Goal: Task Accomplishment & Management: Manage account settings

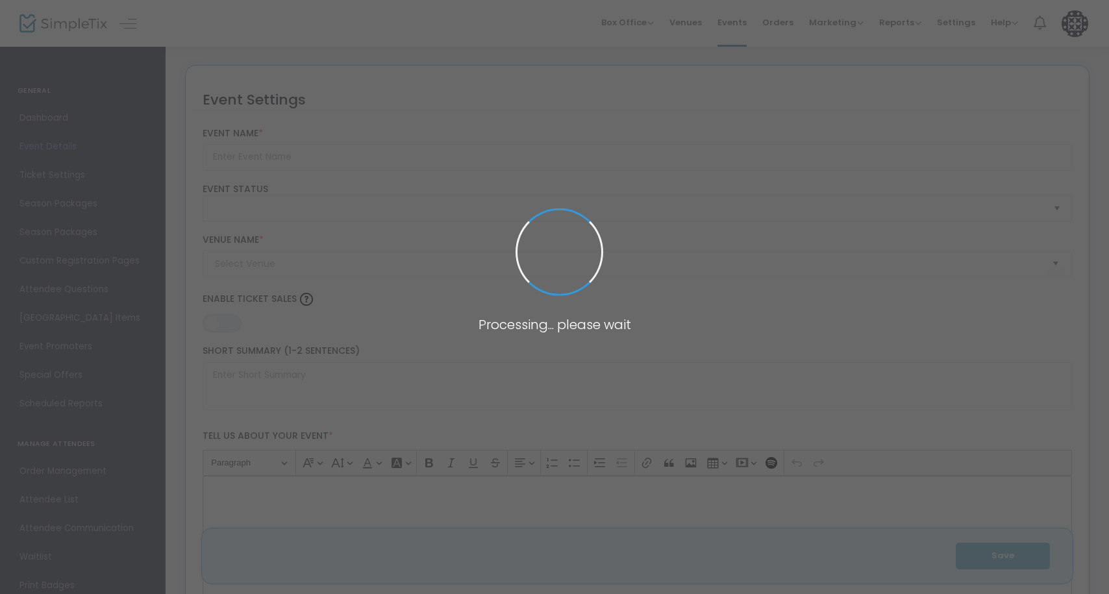
type input "Testing Event"
type textarea "Testing Event: A Concert of Learning and Inspiration Join us for an unforgettab…"
type input "Buy Tickets"
type input "[PERSON_NAME][GEOGRAPHIC_DATA]"
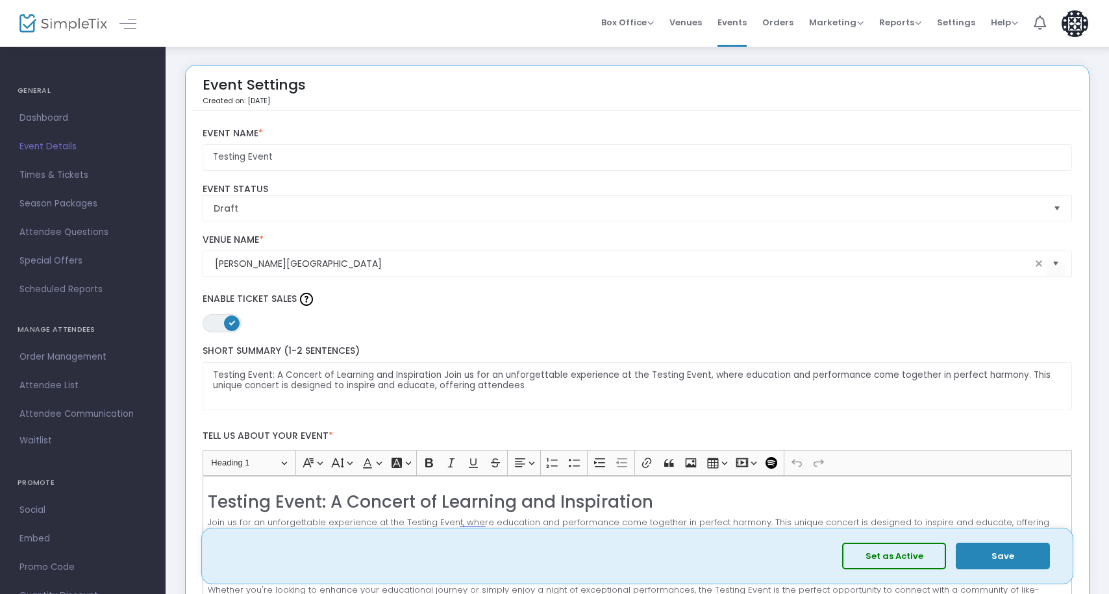
scroll to position [3, 0]
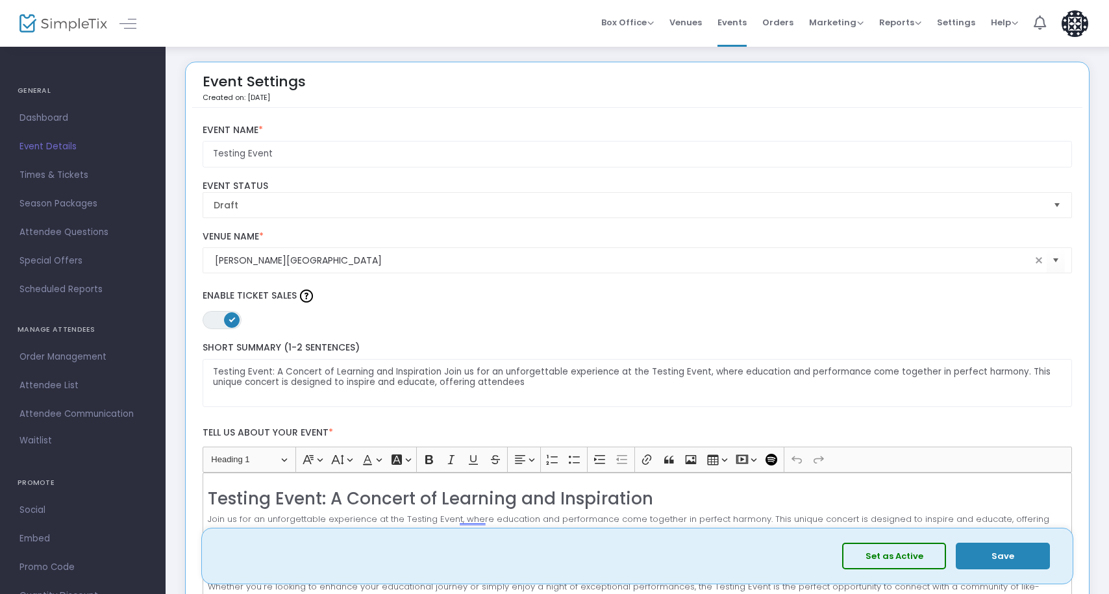
click at [889, 562] on button "Set as Active" at bounding box center [894, 556] width 104 height 27
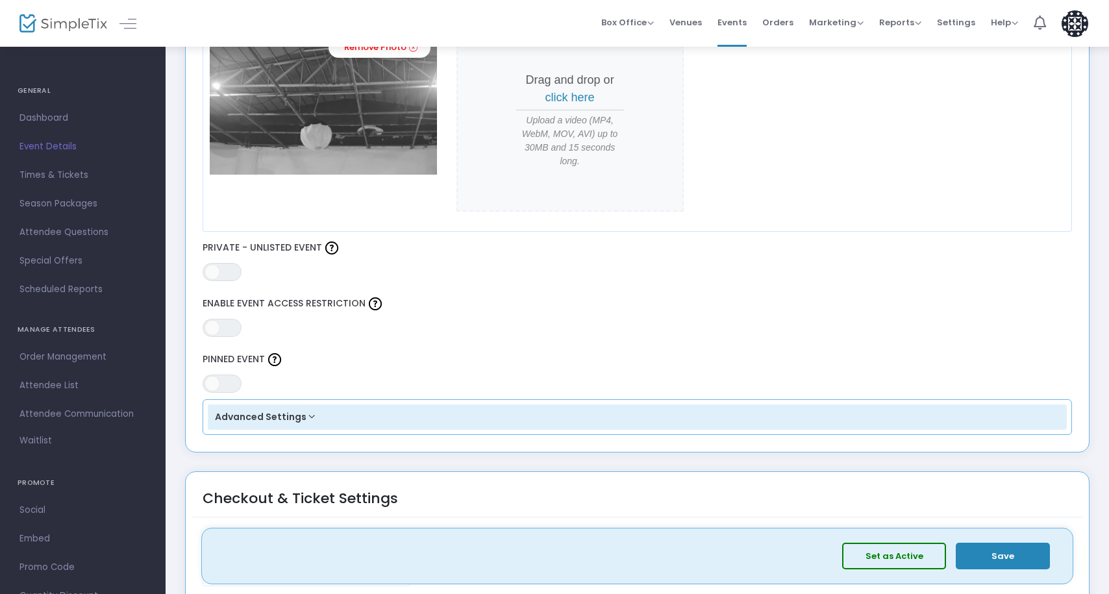
scroll to position [624, 0]
click at [225, 268] on span "ON OFF" at bounding box center [222, 271] width 39 height 18
click at [1012, 568] on button "Save" at bounding box center [1003, 556] width 94 height 27
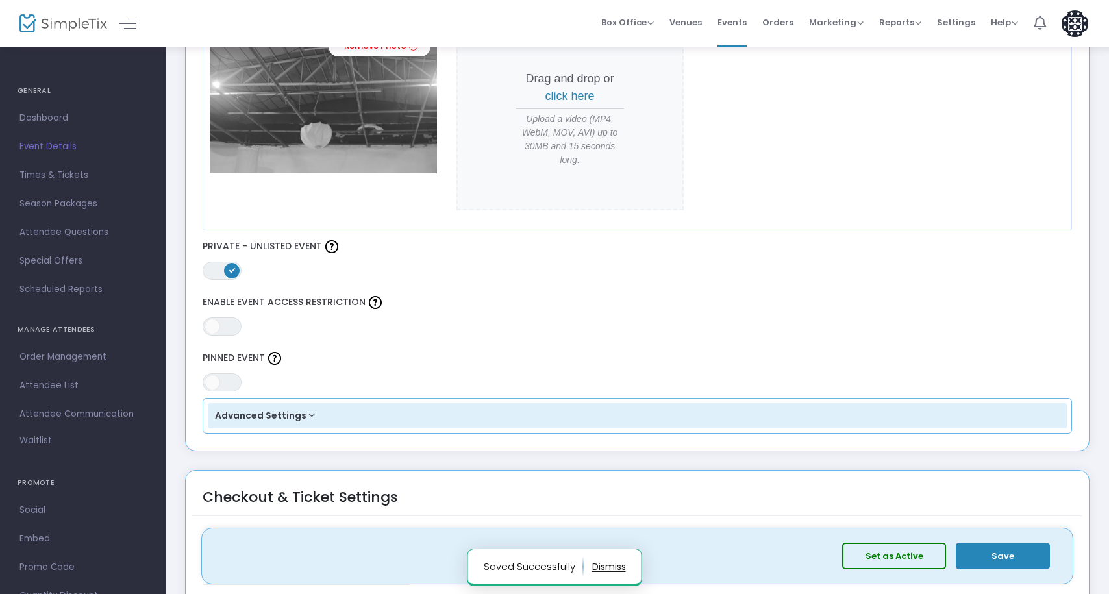
click at [915, 557] on button "Set as Active" at bounding box center [894, 556] width 104 height 27
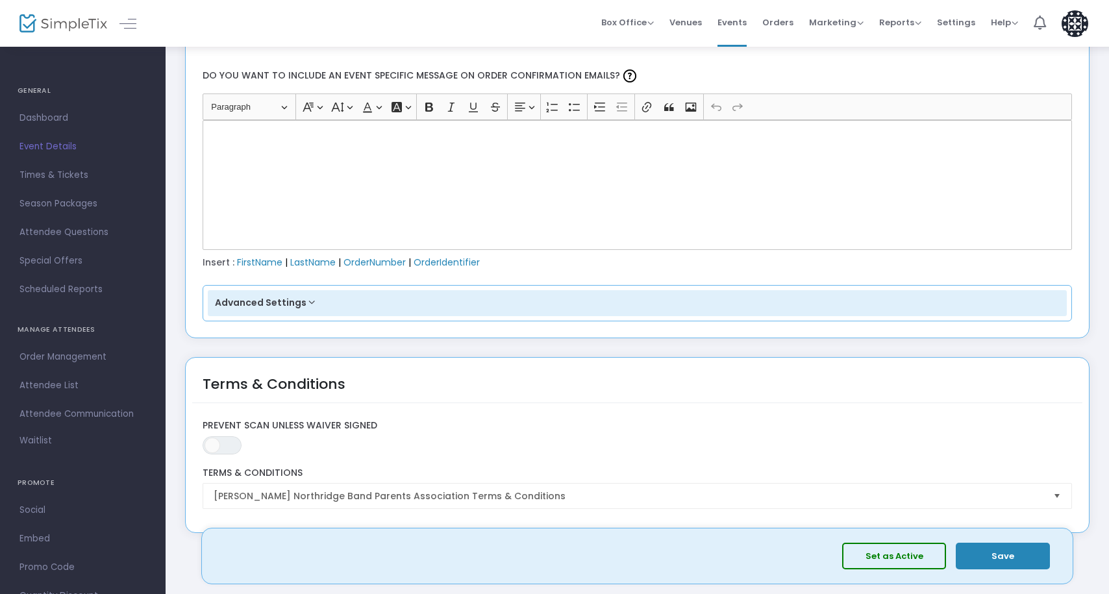
scroll to position [1865, 0]
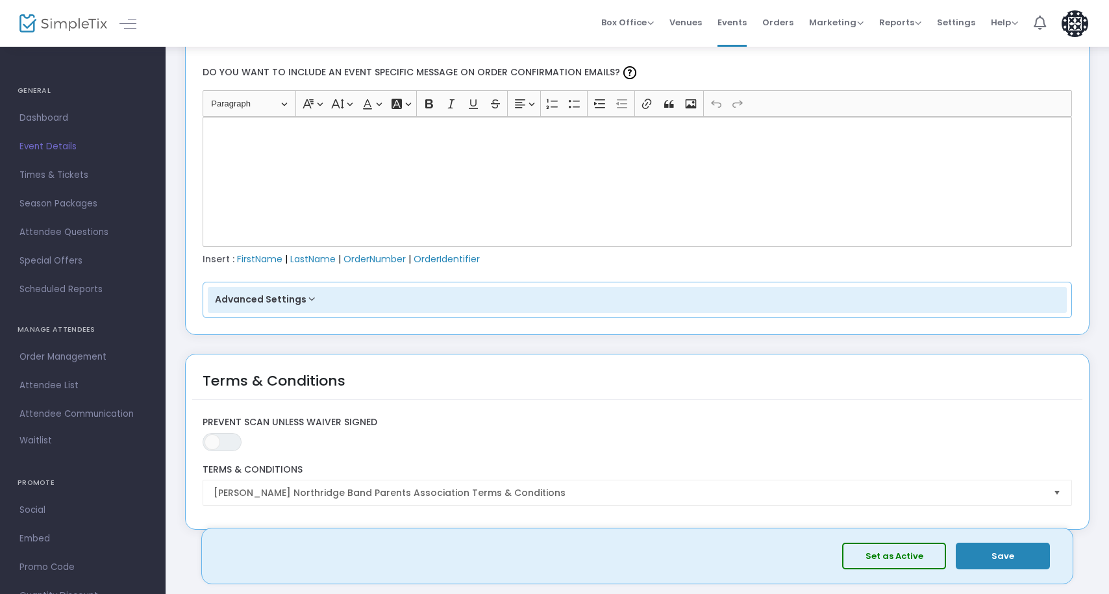
click at [318, 301] on button "Advanced Settings" at bounding box center [638, 300] width 860 height 26
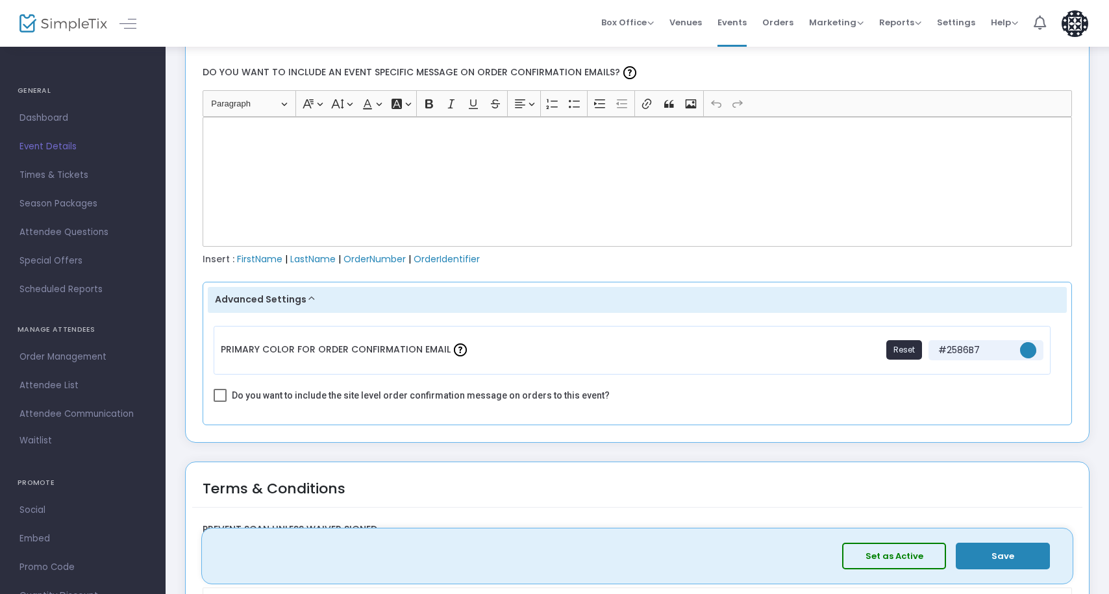
click at [318, 301] on button "Advanced Settings" at bounding box center [638, 300] width 860 height 26
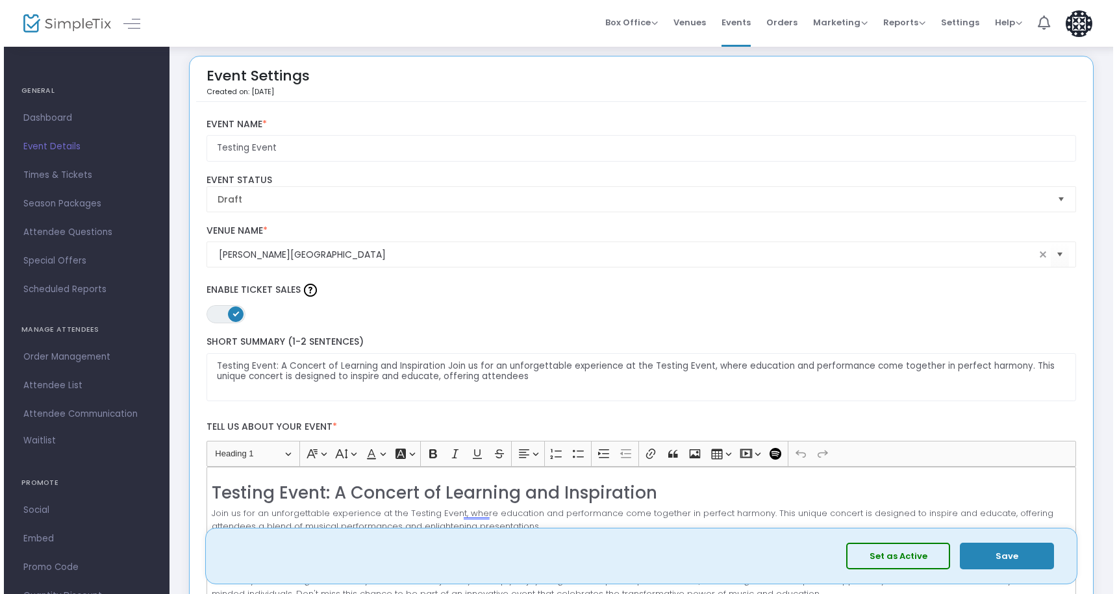
scroll to position [0, 0]
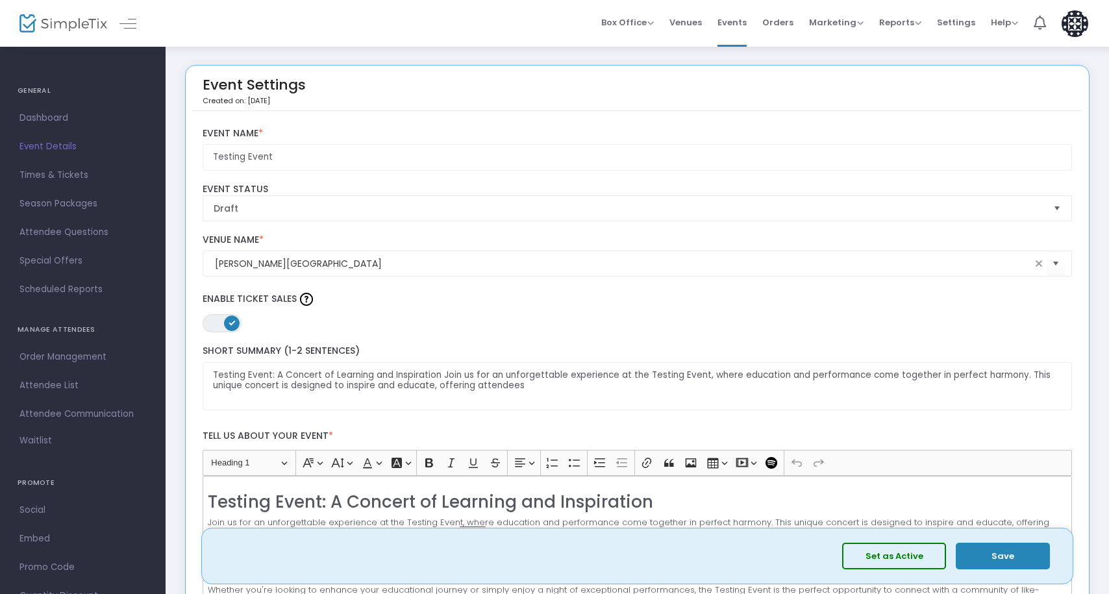
click at [911, 550] on button "Set as Active" at bounding box center [894, 556] width 104 height 27
click at [49, 146] on span "Event Details" at bounding box center [82, 146] width 127 height 17
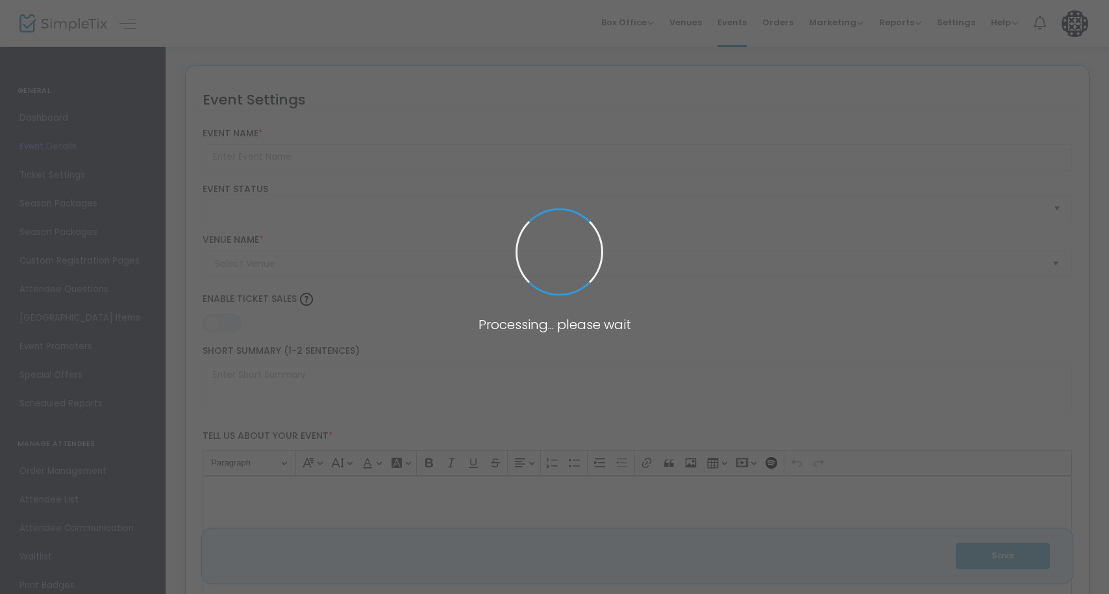
type input "Testing Event"
type textarea "Testing Event: A Concert of Learning and Inspiration Join us for an unforgettab…"
type input "Buy Tickets"
type input "[PERSON_NAME][GEOGRAPHIC_DATA]"
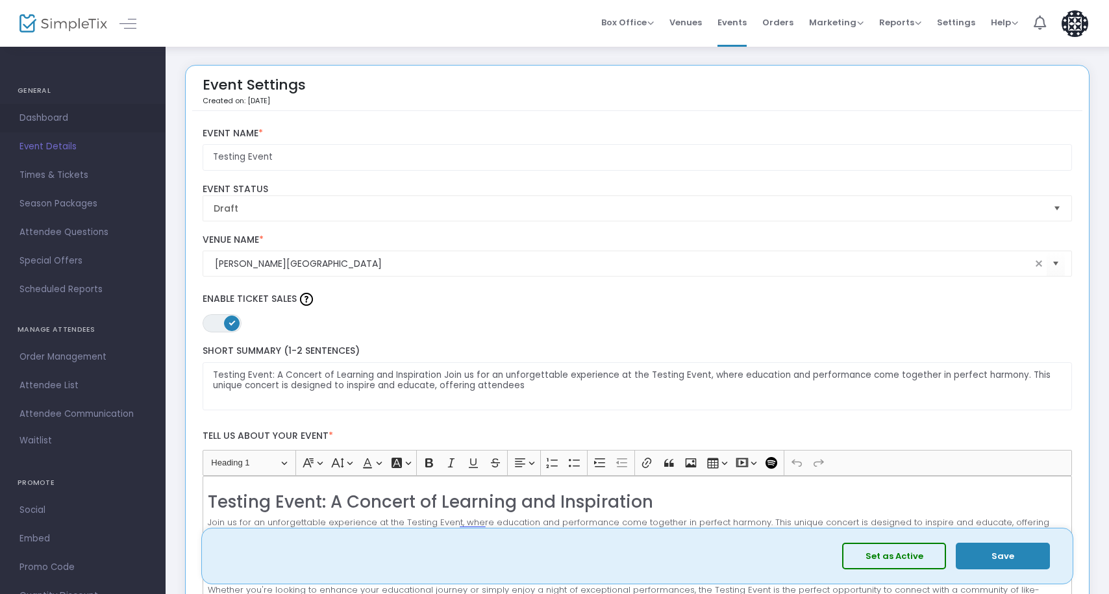
click at [31, 111] on span "Dashboard" at bounding box center [82, 118] width 127 height 17
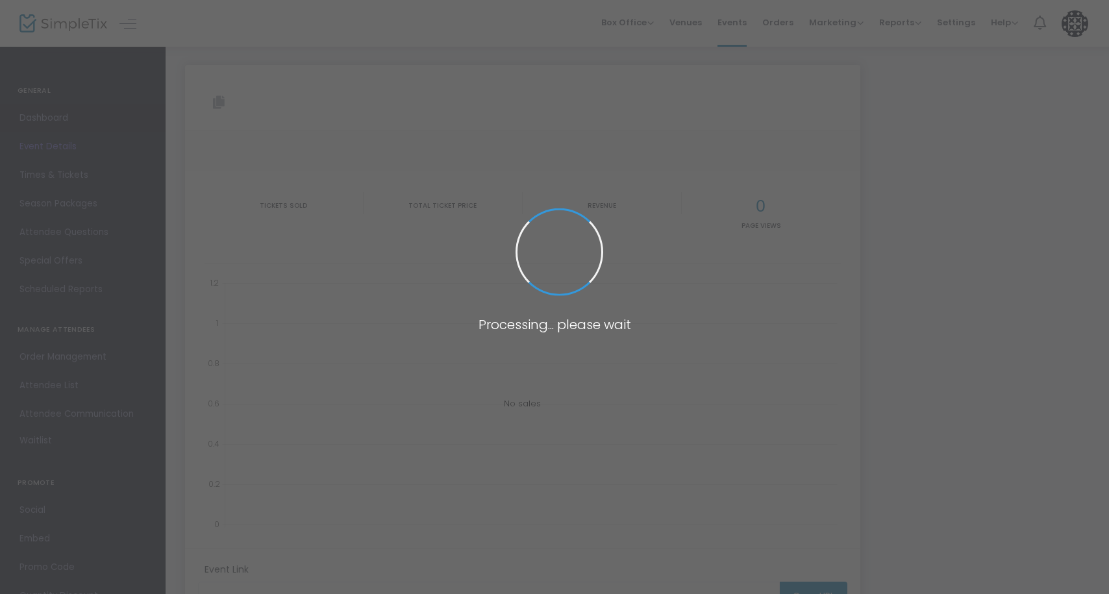
type input "[URL][DOMAIN_NAME]"
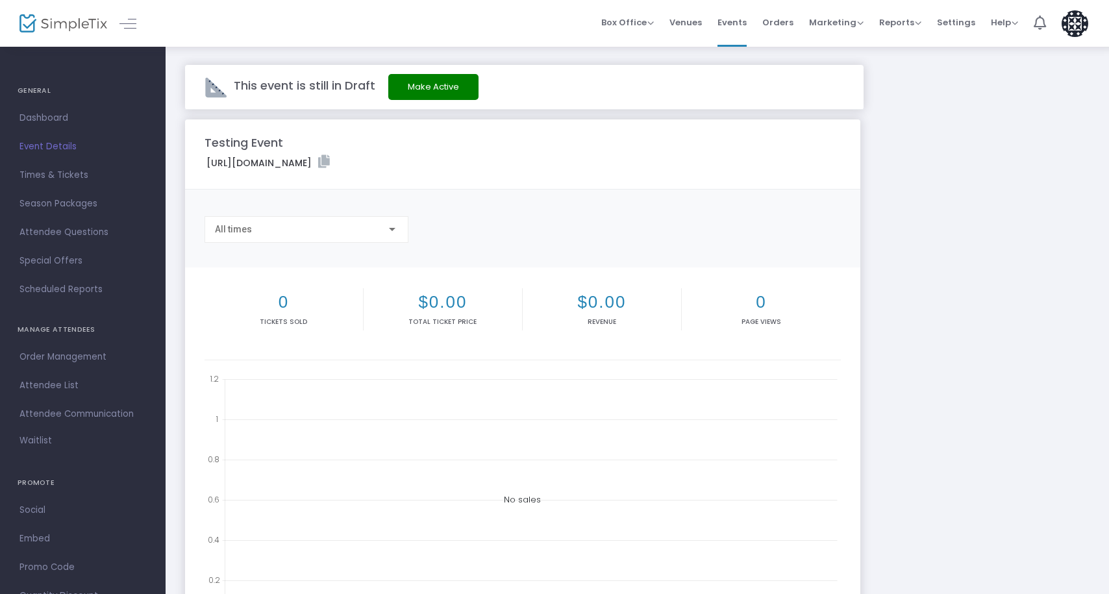
click at [414, 81] on button "Make Active" at bounding box center [433, 87] width 90 height 26
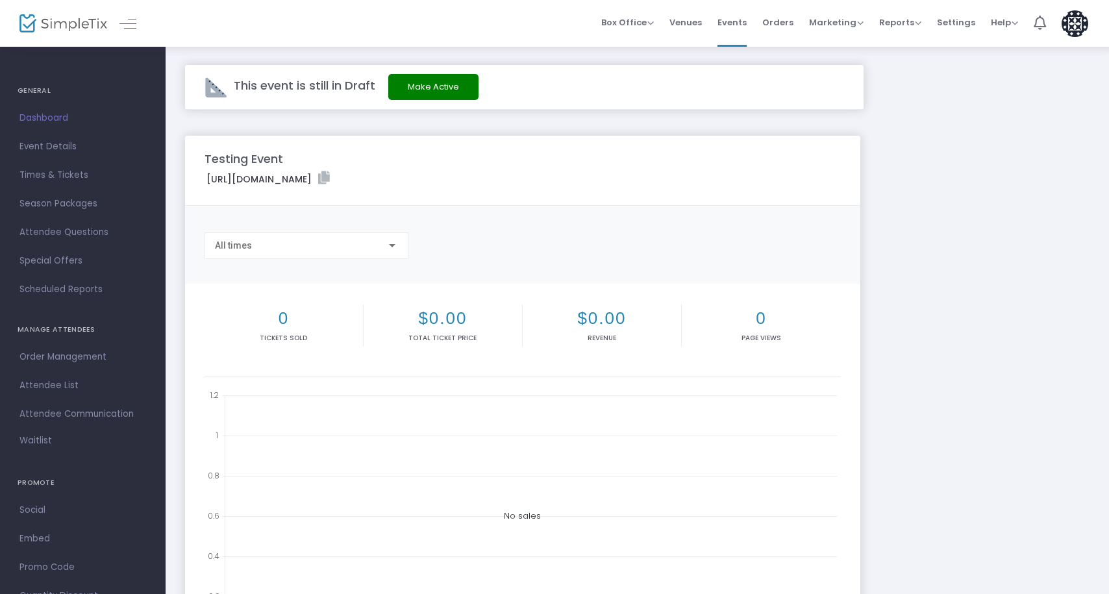
click at [53, 23] on img at bounding box center [63, 23] width 88 height 19
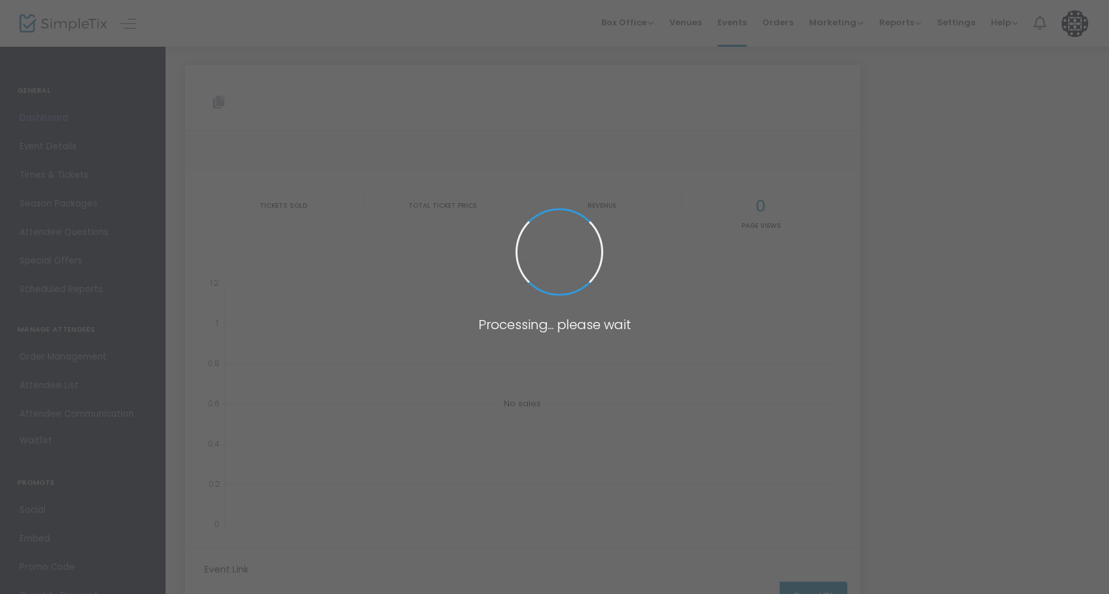
type input "[URL][DOMAIN_NAME]"
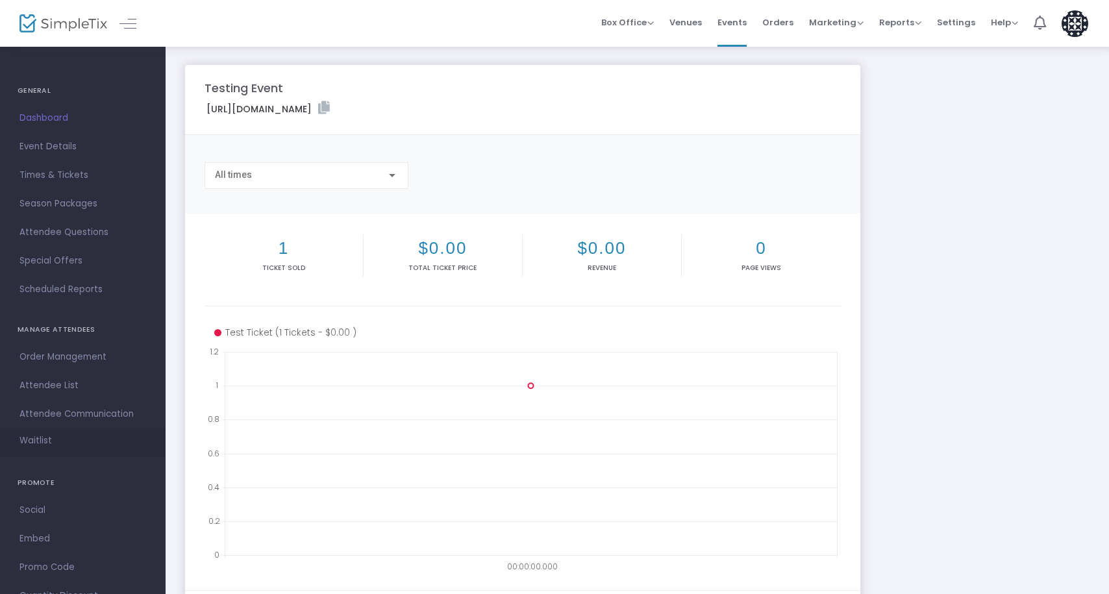
scroll to position [44, 0]
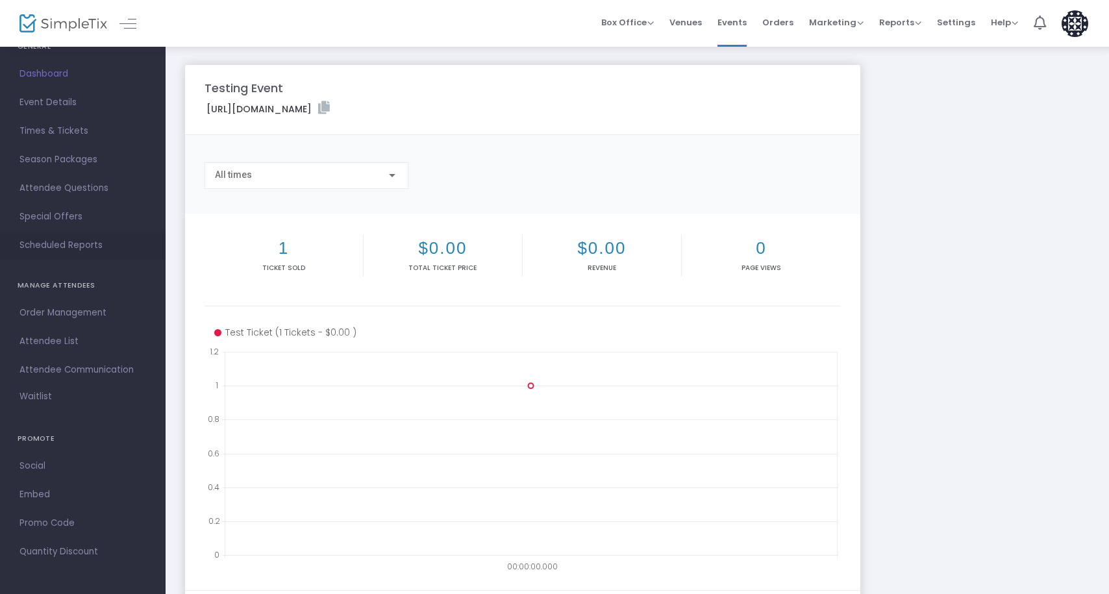
click at [66, 245] on span "Scheduled Reports" at bounding box center [82, 245] width 127 height 17
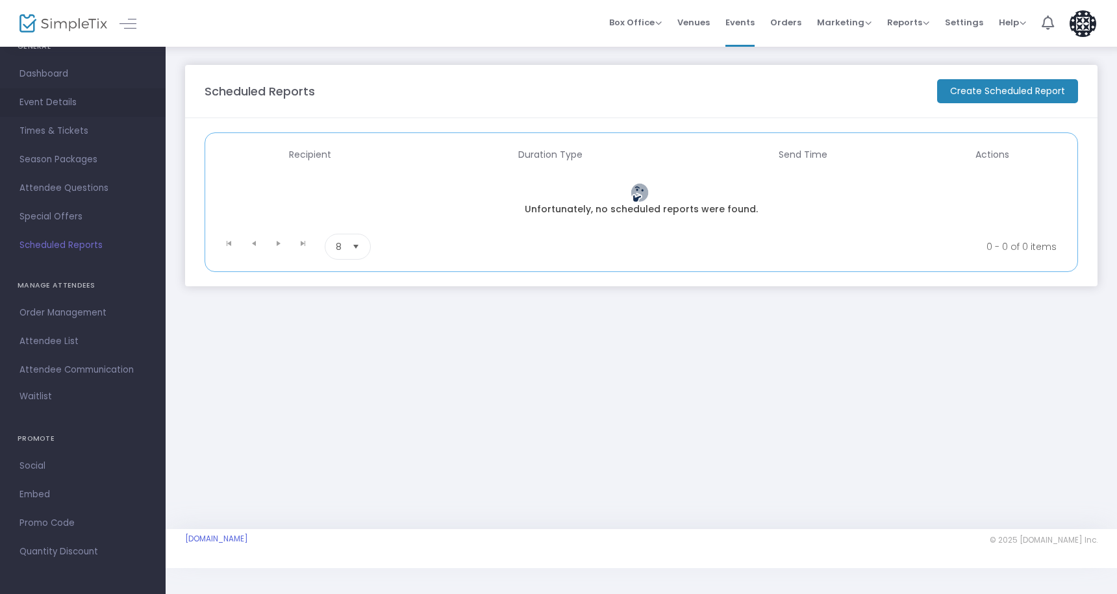
click at [54, 100] on span "Event Details" at bounding box center [82, 102] width 127 height 17
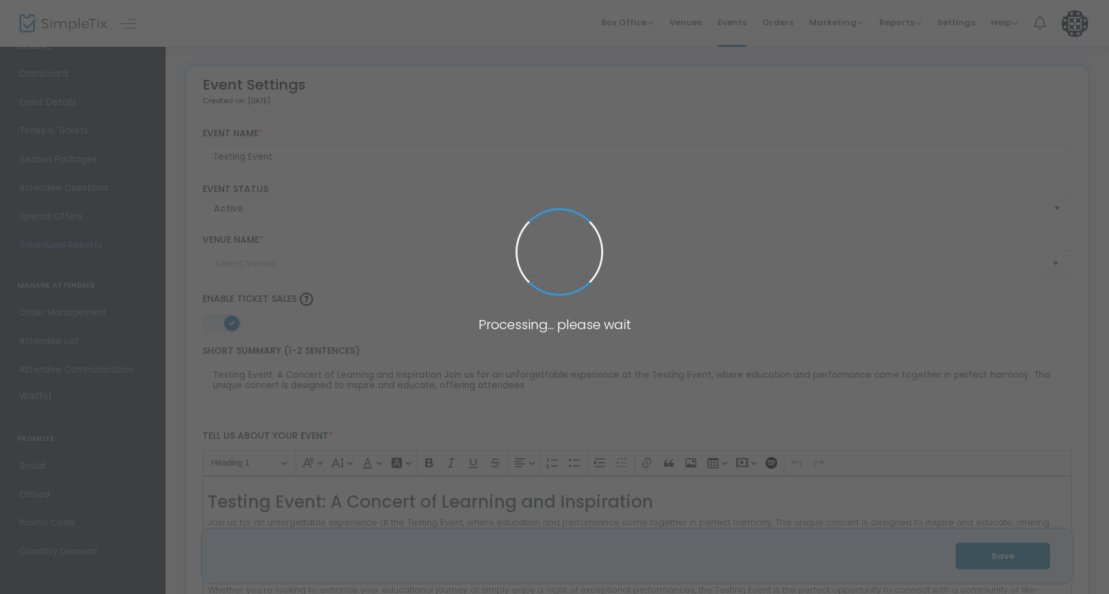
type input "[PERSON_NAME][GEOGRAPHIC_DATA]"
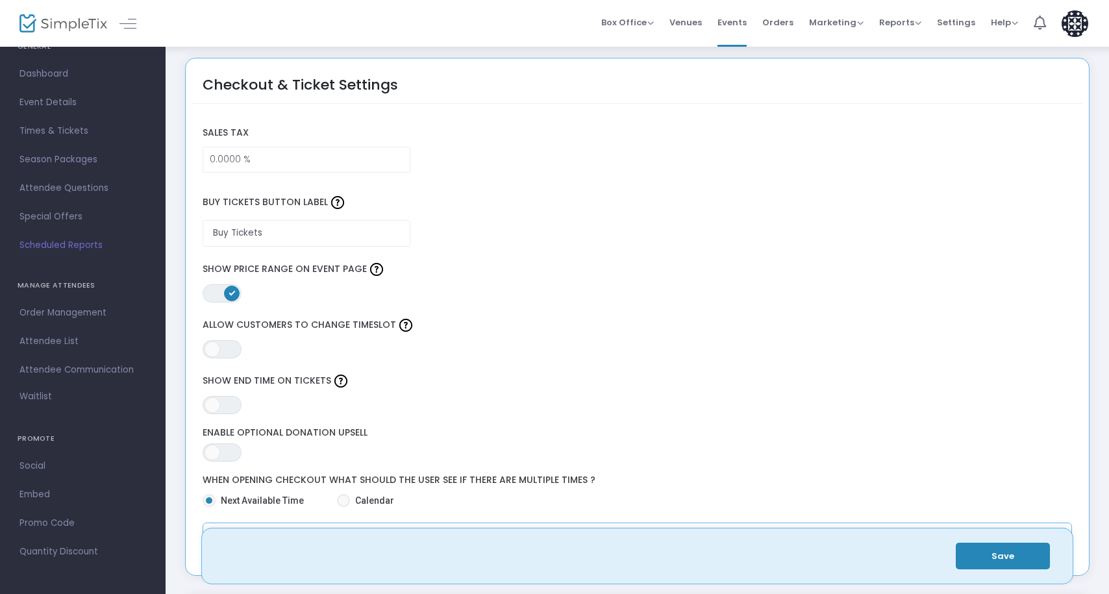
scroll to position [1077, 0]
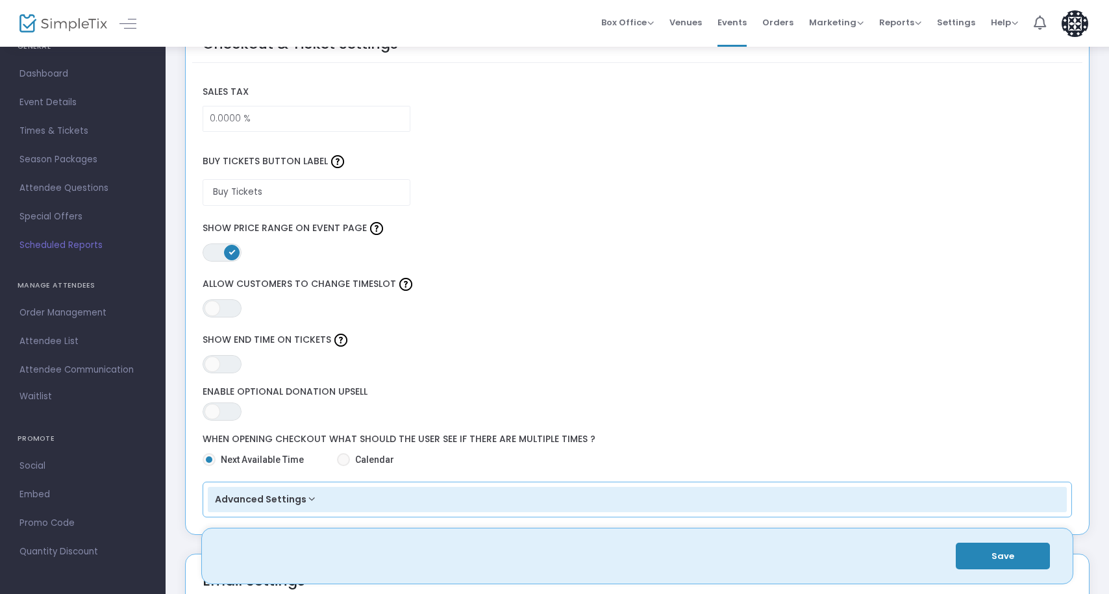
click at [299, 501] on button "Advanced Settings" at bounding box center [638, 500] width 860 height 26
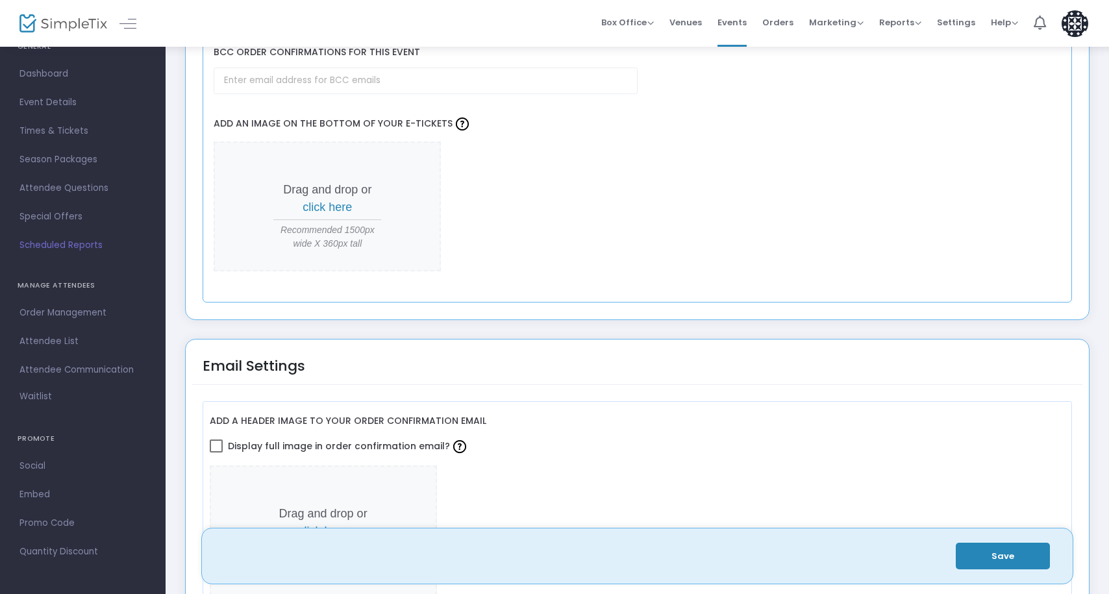
scroll to position [1468, 0]
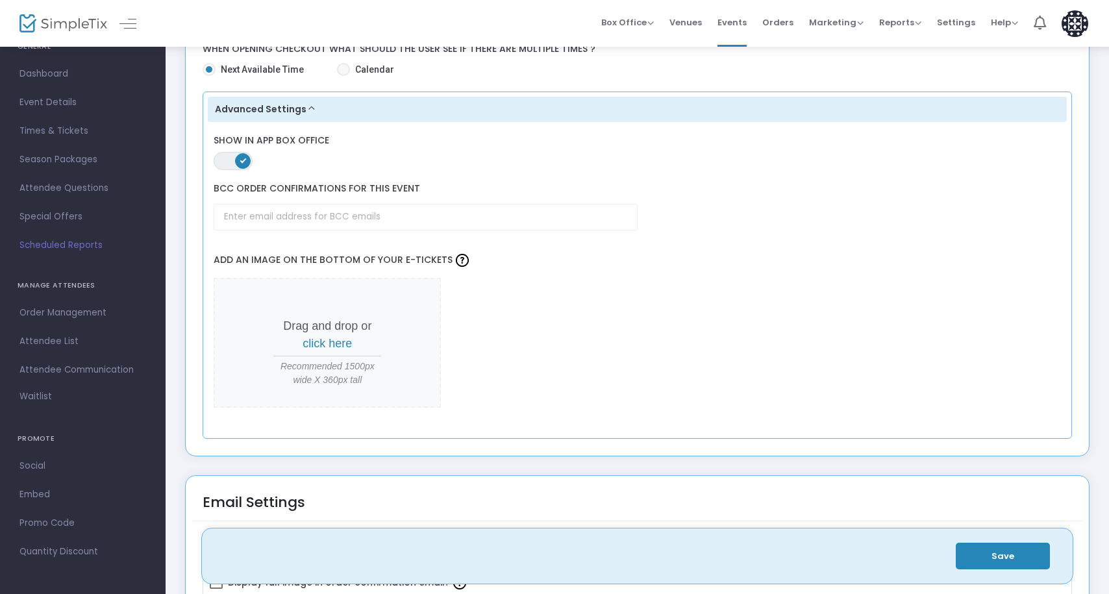
click at [234, 158] on span "ON OFF" at bounding box center [233, 161] width 39 height 18
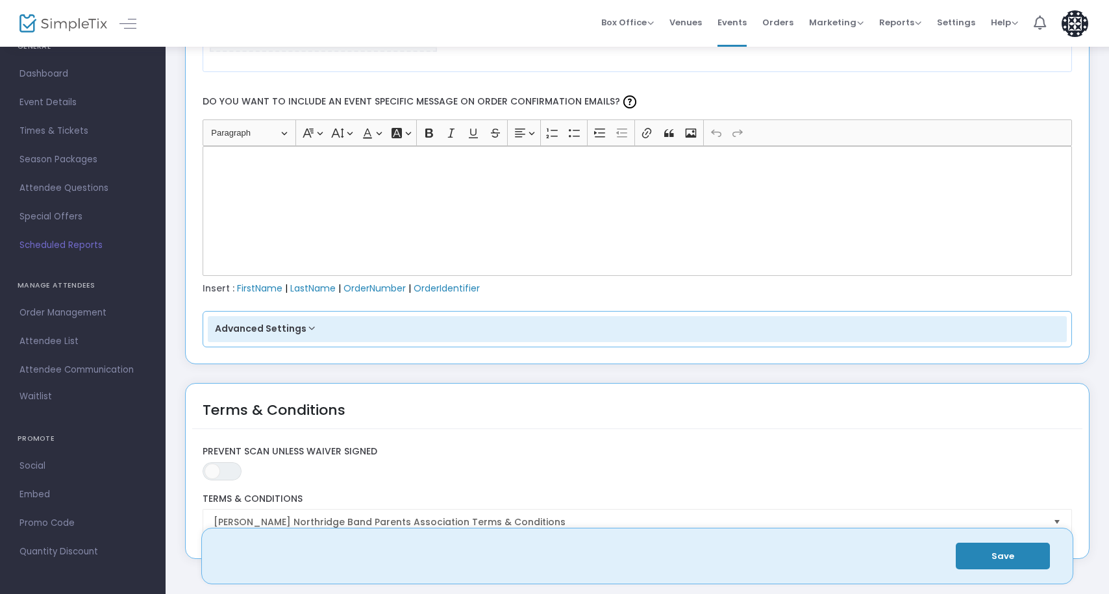
scroll to position [2202, 0]
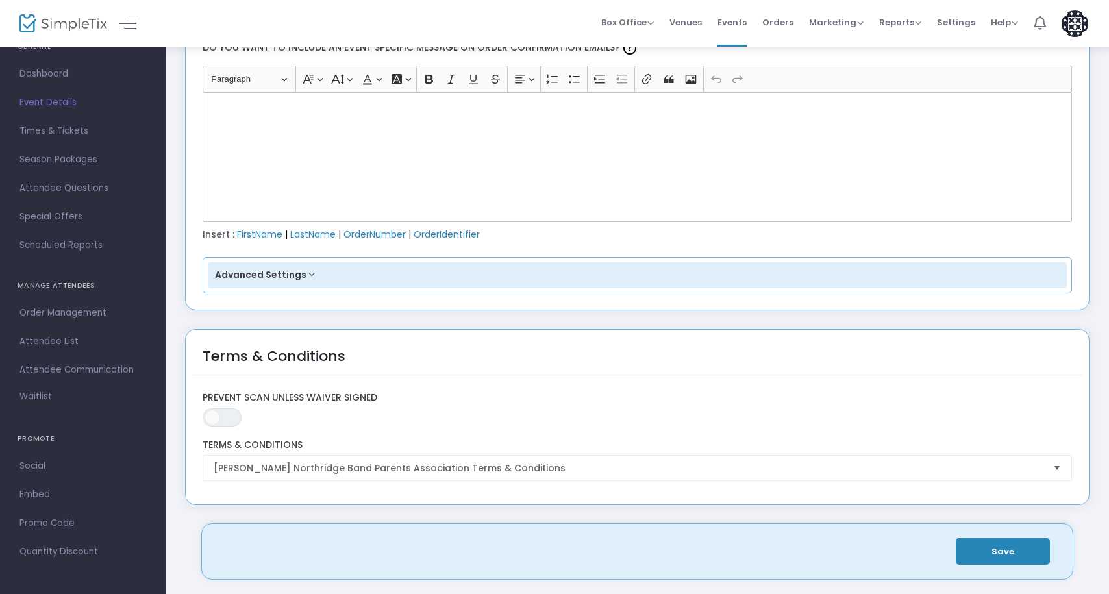
click at [999, 544] on button "Save" at bounding box center [1003, 551] width 94 height 27
click at [940, 23] on span "Settings" at bounding box center [956, 22] width 38 height 33
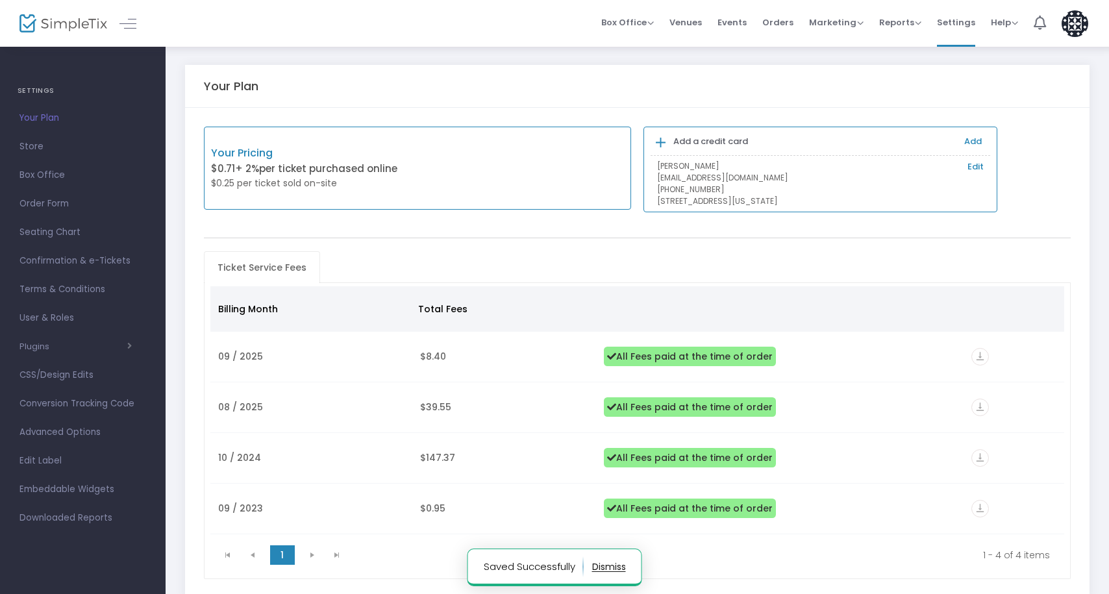
click at [280, 166] on p "$0.71 + 2% per ticket purchased online" at bounding box center [314, 169] width 207 height 15
click at [245, 148] on p "Your Pricing" at bounding box center [314, 153] width 207 height 16
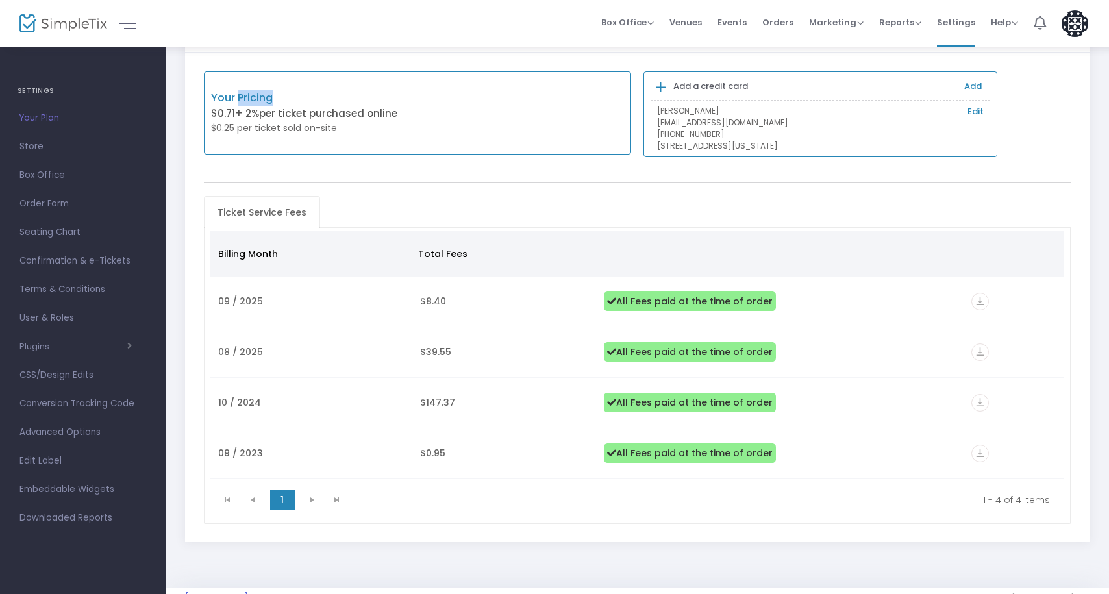
scroll to position [88, 0]
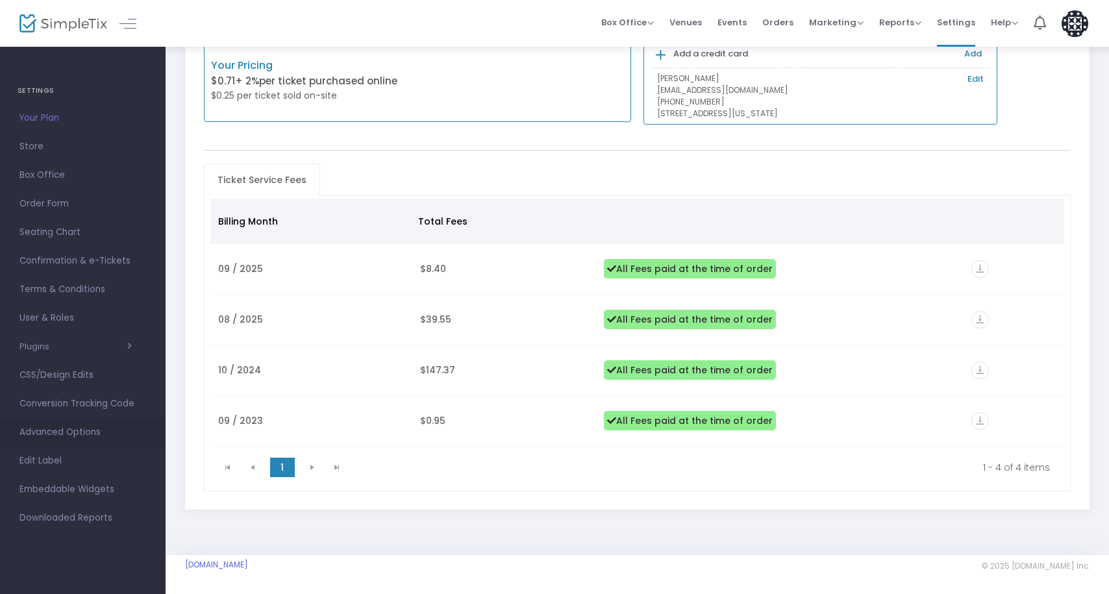
click at [64, 437] on span "Advanced Options" at bounding box center [82, 432] width 127 height 17
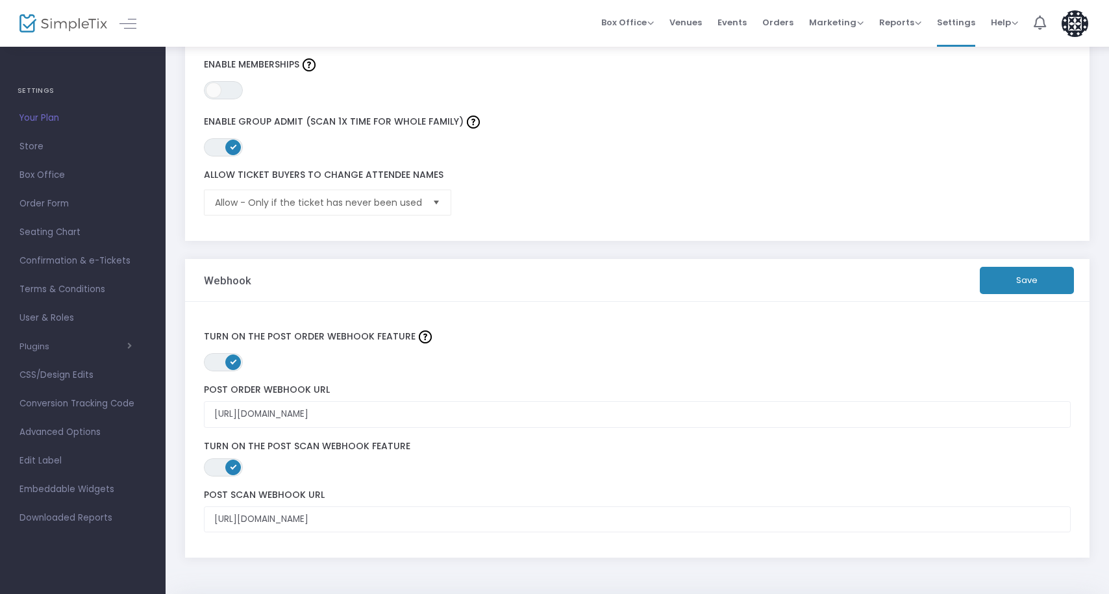
scroll to position [440, 0]
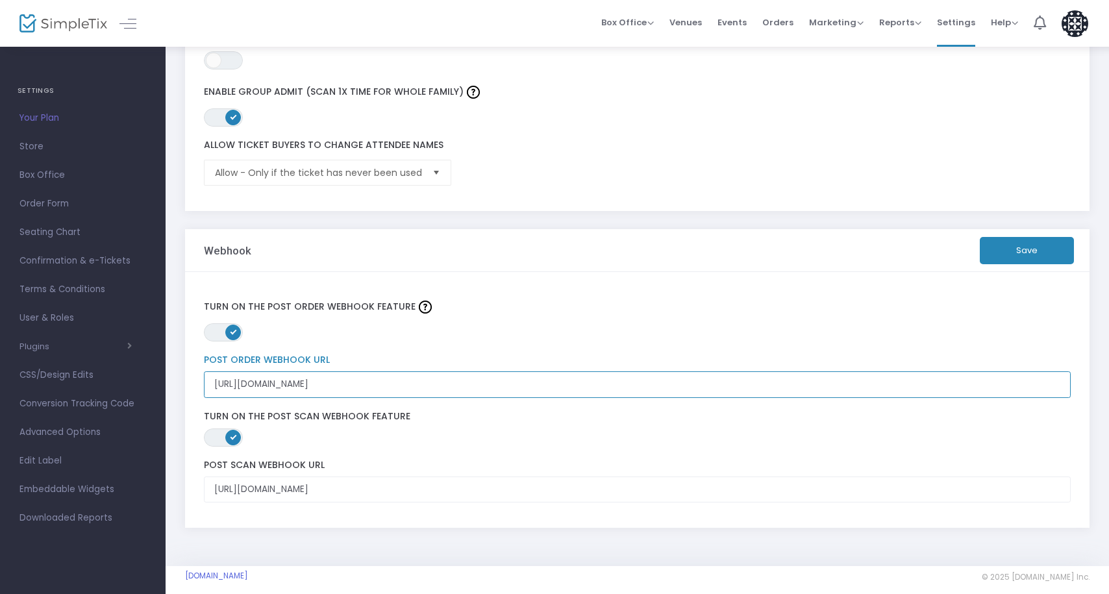
click at [277, 386] on input "https://api.krhscougarband.org/webhook" at bounding box center [638, 384] width 868 height 27
